Goal: Check status: Check status

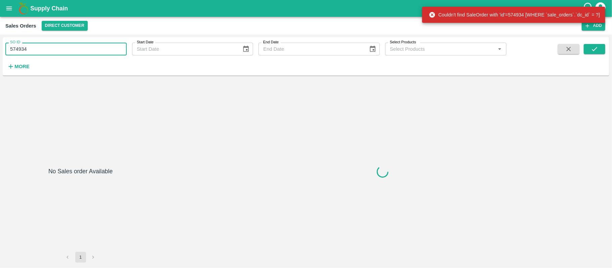
click at [44, 49] on input "574934" at bounding box center [65, 49] width 121 height 13
paste input "text"
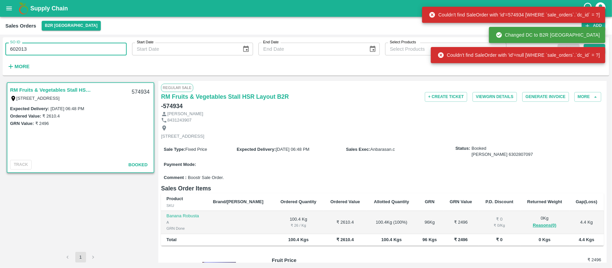
click at [77, 48] on input "602013" at bounding box center [65, 49] width 121 height 13
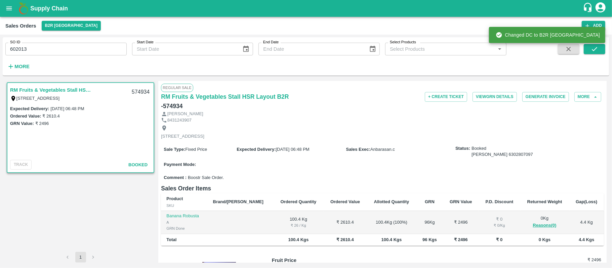
click at [595, 46] on div "Supply Chain Sales Orders B2R [GEOGRAPHIC_DATA] Add SO ID 602013 SO ID Start Da…" at bounding box center [306, 134] width 612 height 268
click at [595, 46] on icon "submit" at bounding box center [594, 48] width 7 height 7
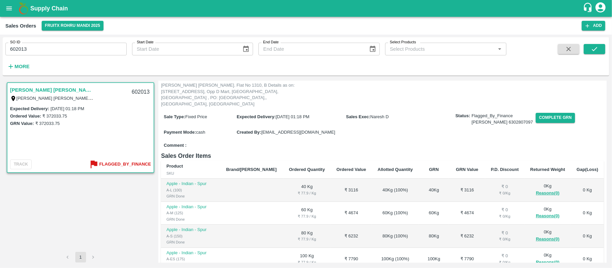
scroll to position [159, 0]
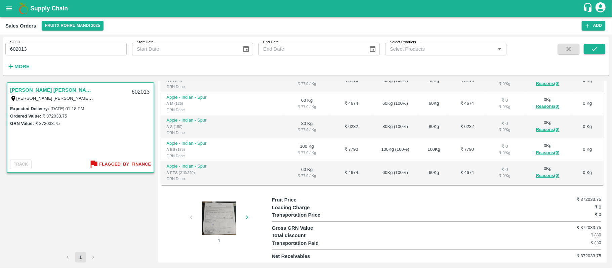
click at [219, 209] on div at bounding box center [219, 219] width 50 height 34
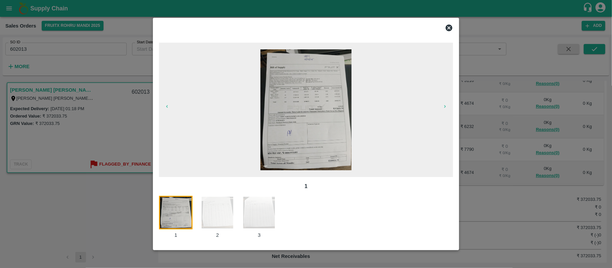
click at [223, 217] on img at bounding box center [218, 213] width 34 height 34
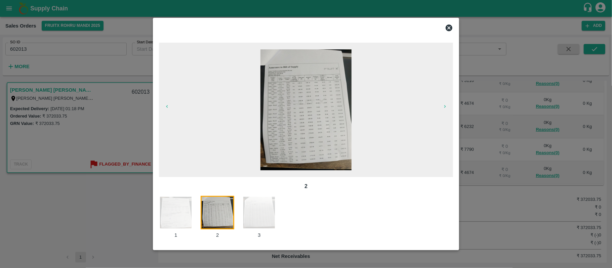
click at [257, 208] on img at bounding box center [259, 213] width 34 height 34
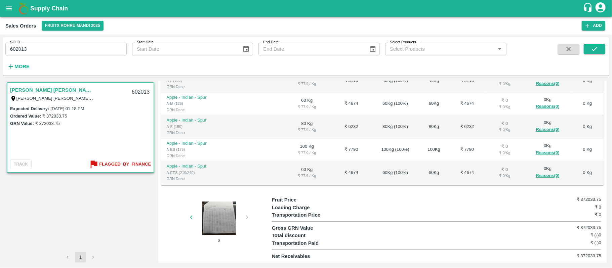
click at [135, 89] on div "602013" at bounding box center [141, 92] width 26 height 16
copy div "602013"
click at [37, 49] on input "602013" at bounding box center [65, 49] width 121 height 13
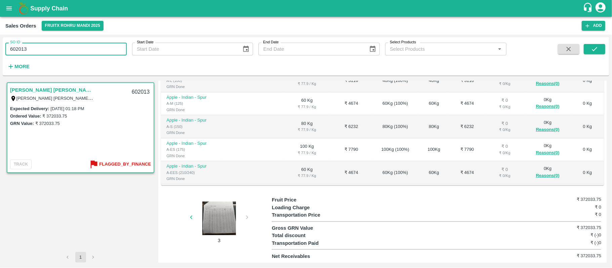
paste input "text"
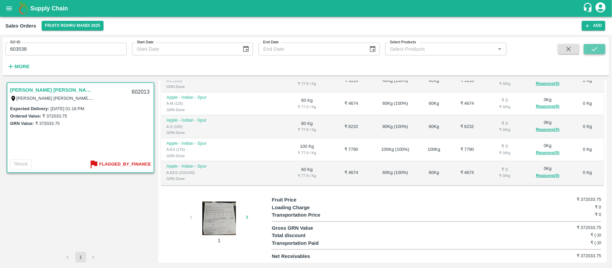
click at [603, 50] on button "submit" at bounding box center [595, 49] width 22 height 10
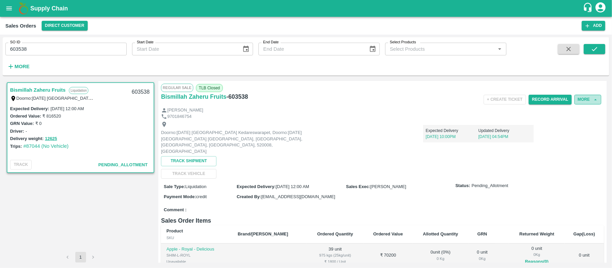
click at [580, 98] on button "More" at bounding box center [588, 100] width 27 height 10
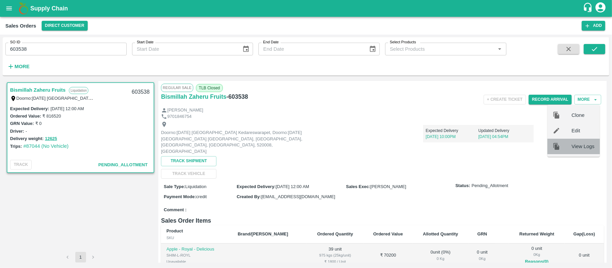
click at [575, 146] on span "View Logs" at bounding box center [583, 146] width 23 height 7
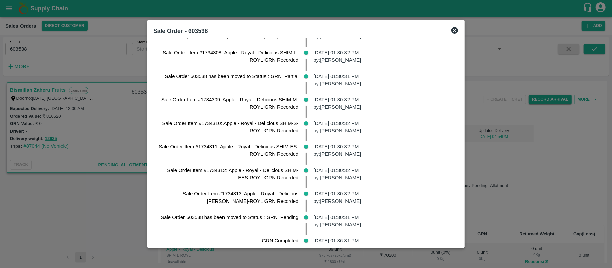
scroll to position [471, 0]
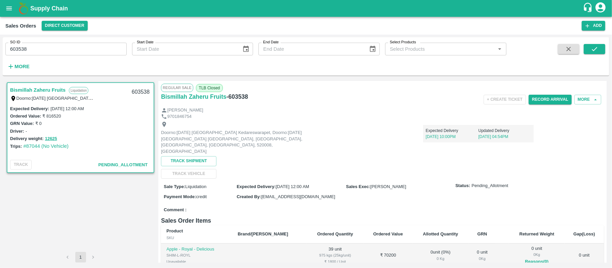
click at [46, 48] on input "603538" at bounding box center [65, 49] width 121 height 13
paste input "text"
type input "602013"
click at [593, 45] on icon "submit" at bounding box center [594, 48] width 7 height 7
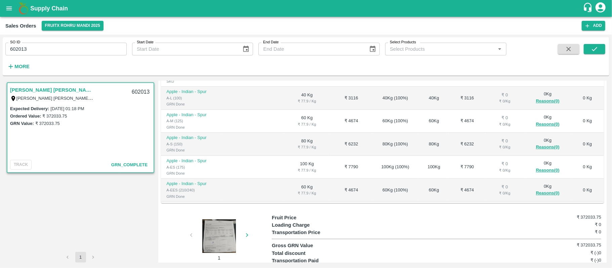
scroll to position [135, 0]
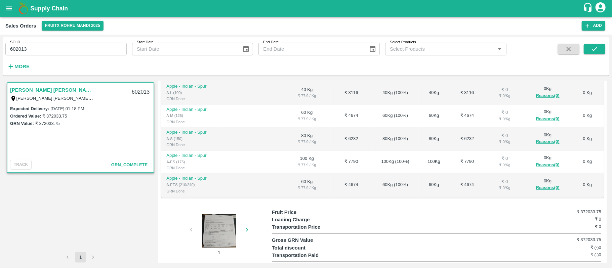
click at [209, 223] on div at bounding box center [219, 231] width 50 height 34
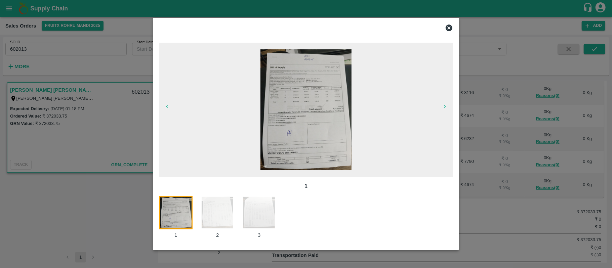
click at [305, 81] on img at bounding box center [306, 109] width 91 height 121
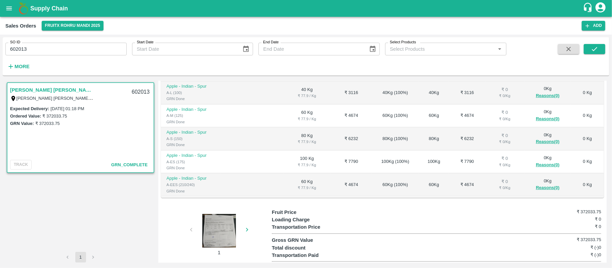
click at [223, 235] on div at bounding box center [219, 231] width 50 height 34
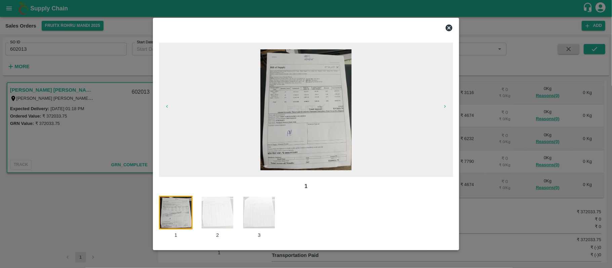
click at [261, 203] on img at bounding box center [259, 213] width 34 height 34
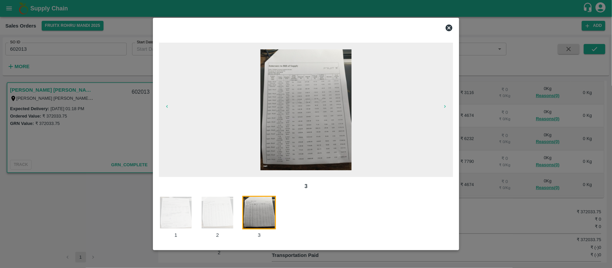
click at [219, 217] on img at bounding box center [218, 213] width 34 height 34
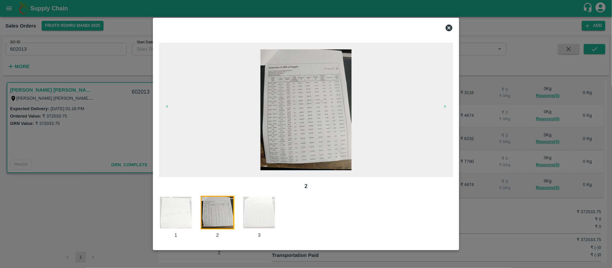
drag, startPoint x: 284, startPoint y: 205, endPoint x: 252, endPoint y: 214, distance: 33.3
click at [285, 207] on div "1 2 3" at bounding box center [306, 217] width 294 height 43
click at [255, 215] on img at bounding box center [259, 213] width 34 height 34
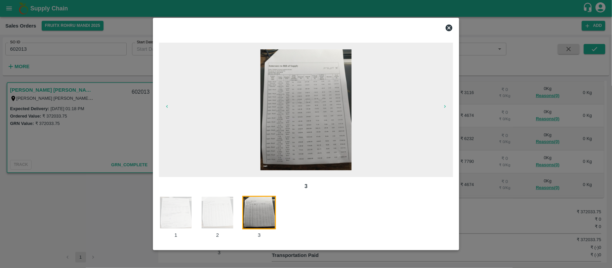
click at [177, 217] on img at bounding box center [176, 213] width 34 height 34
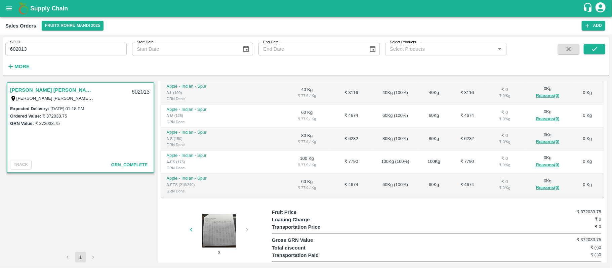
click at [229, 226] on div at bounding box center [219, 231] width 50 height 34
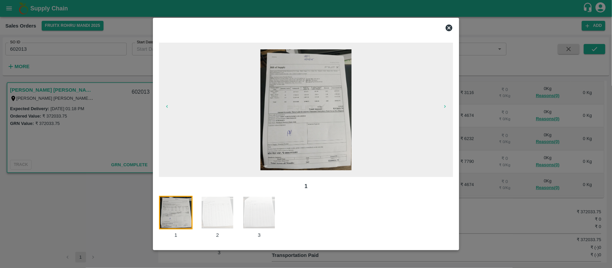
click at [263, 207] on img at bounding box center [259, 213] width 34 height 34
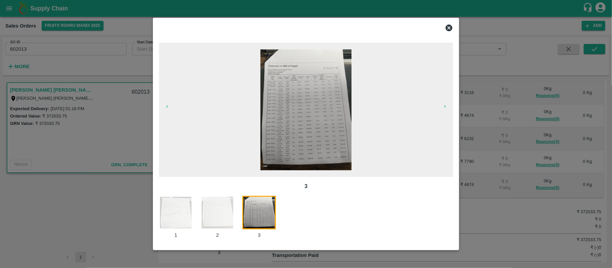
click at [69, 75] on div at bounding box center [306, 134] width 612 height 268
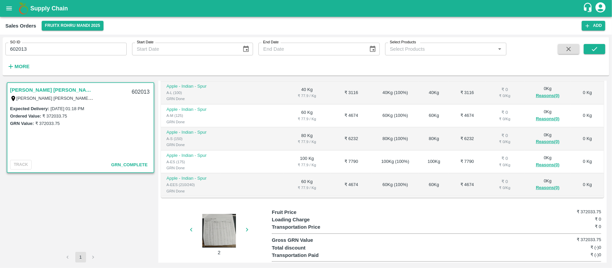
click at [230, 229] on div at bounding box center [219, 231] width 50 height 34
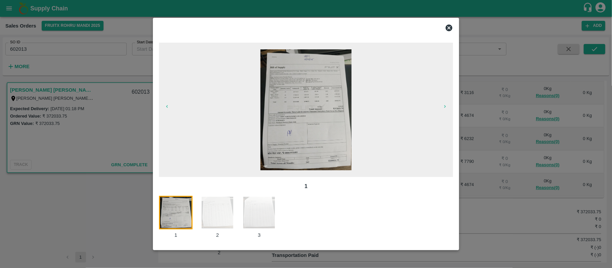
click at [258, 213] on img at bounding box center [259, 213] width 34 height 34
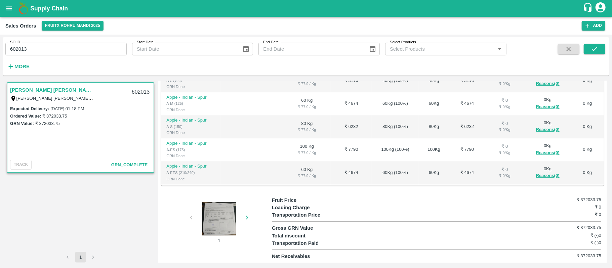
scroll to position [57, 0]
